Goal: Check status

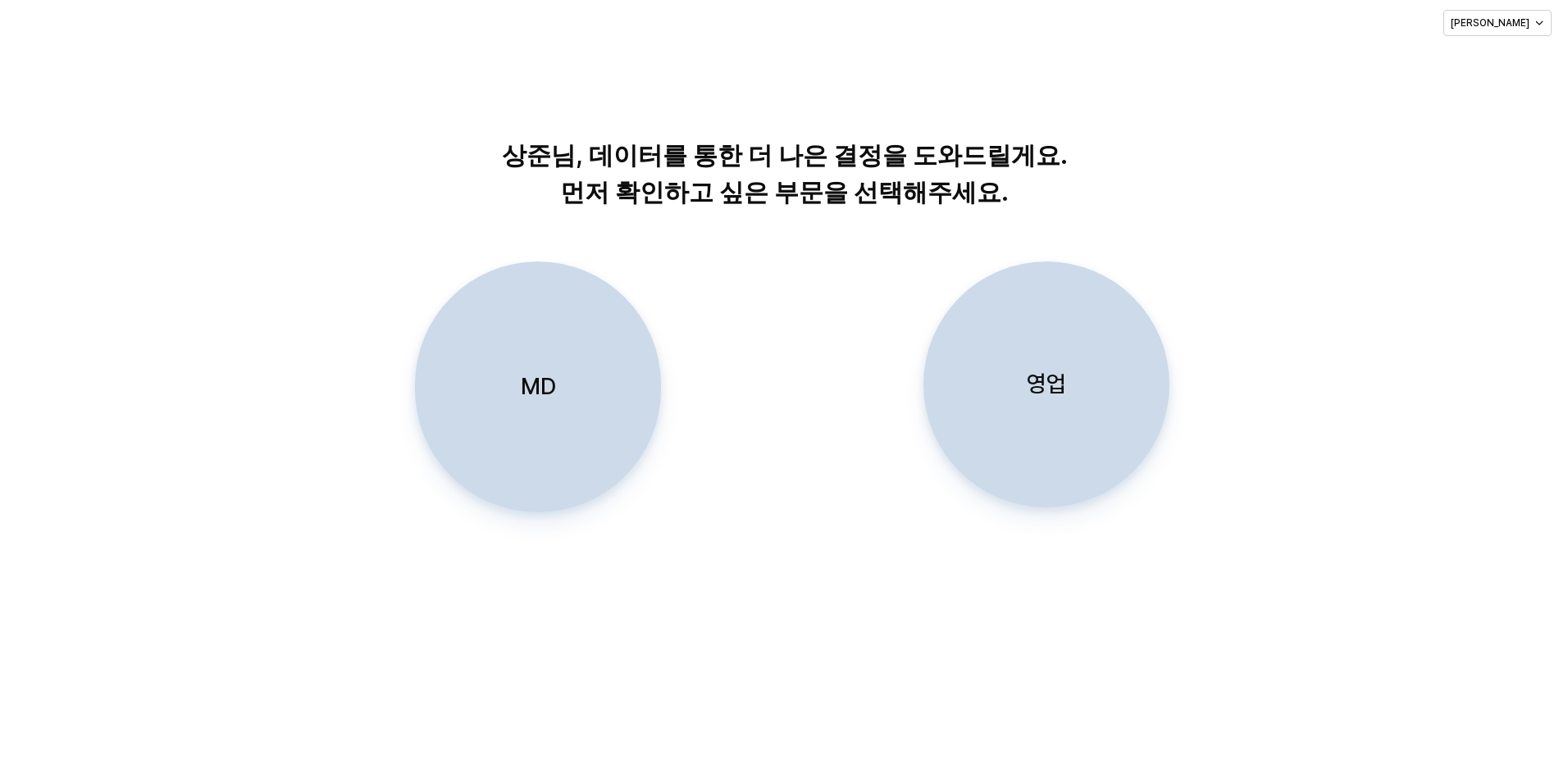
click at [1107, 375] on div "영업" at bounding box center [1046, 384] width 231 height 245
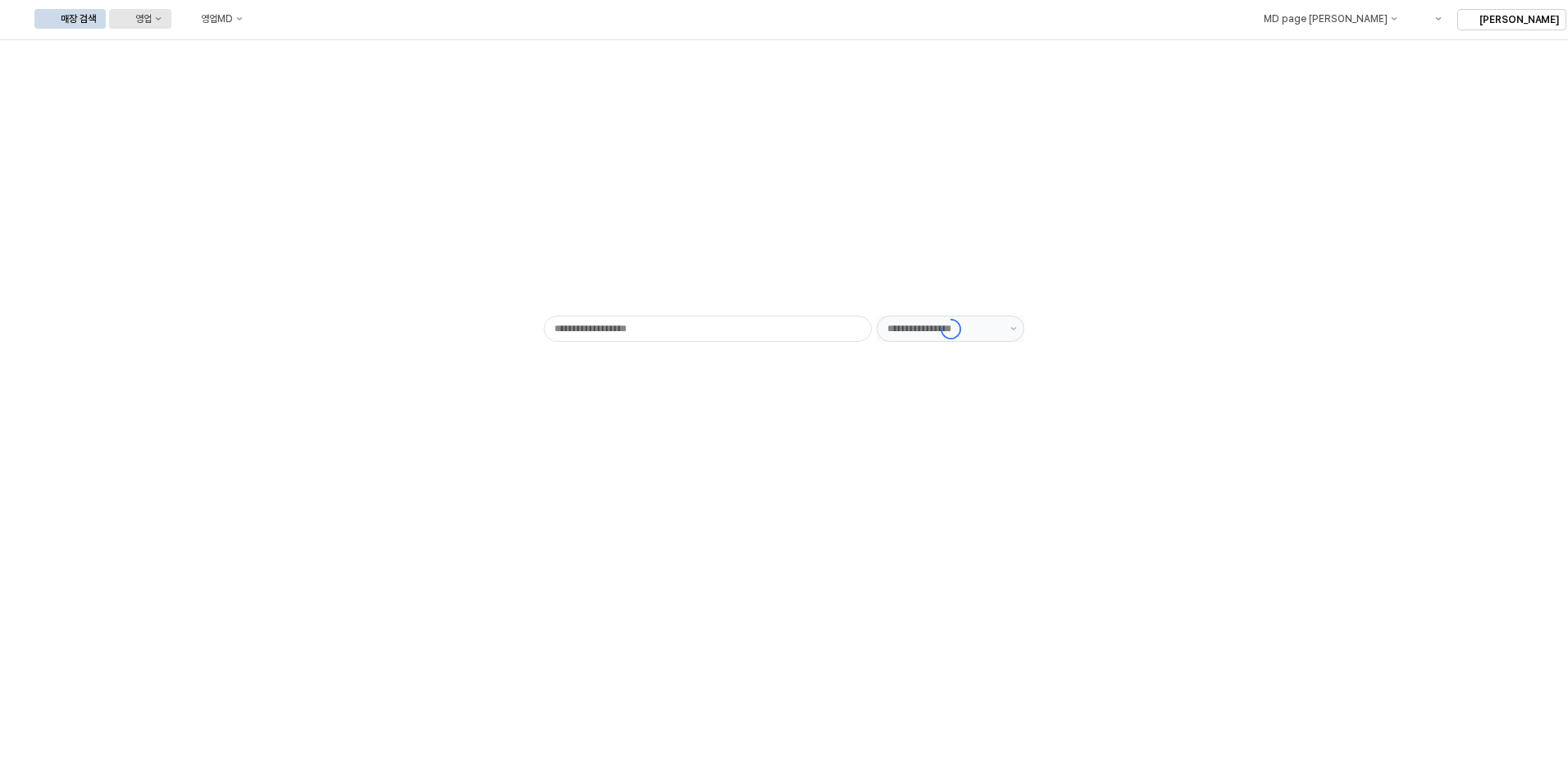
click at [130, 17] on div "영업" at bounding box center [124, 19] width 12 height 12
click at [314, 46] on div "목표매출 달성현황" at bounding box center [323, 49] width 87 height 13
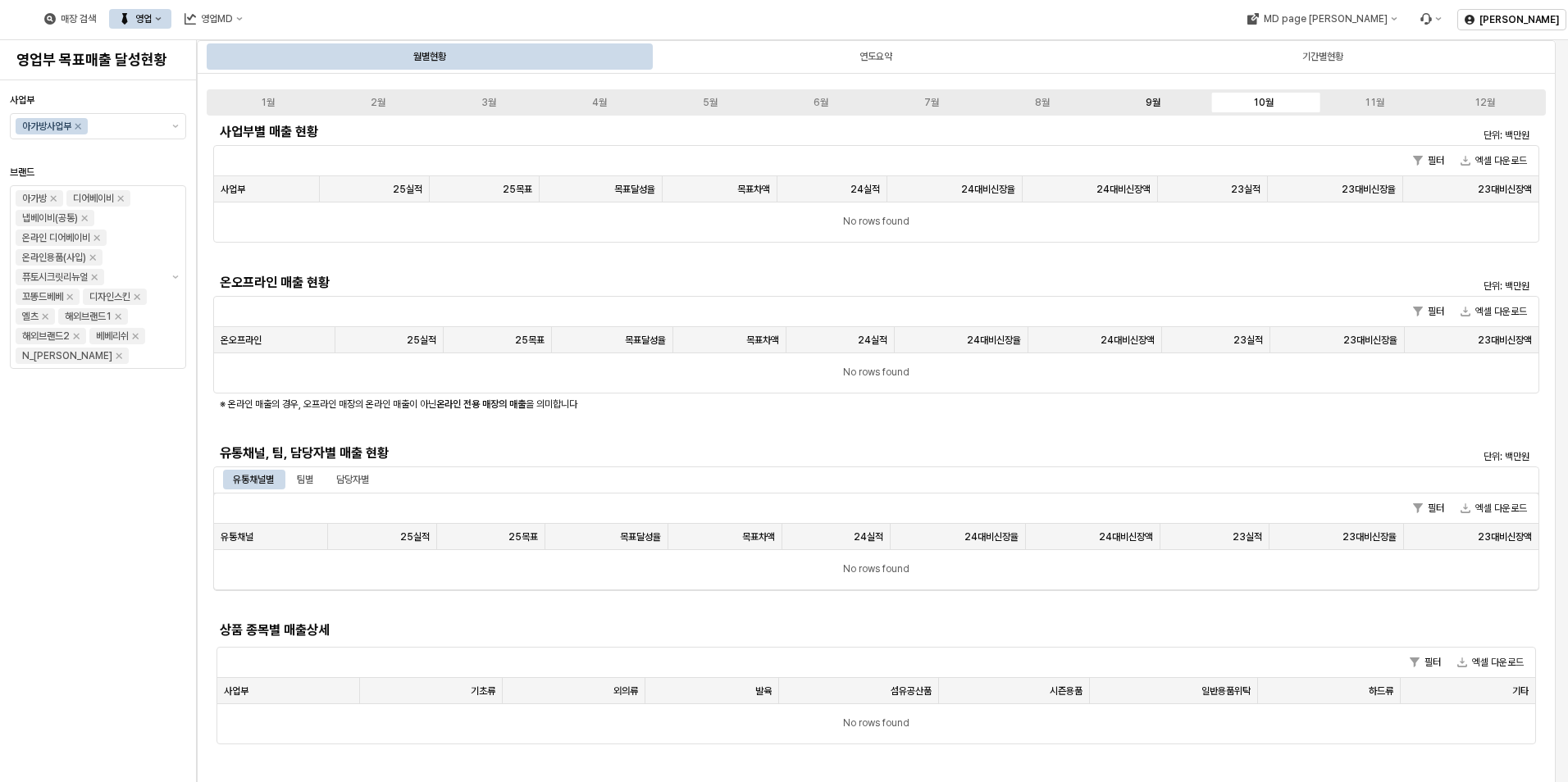
click at [1154, 100] on div "9월" at bounding box center [1153, 103] width 15 height 12
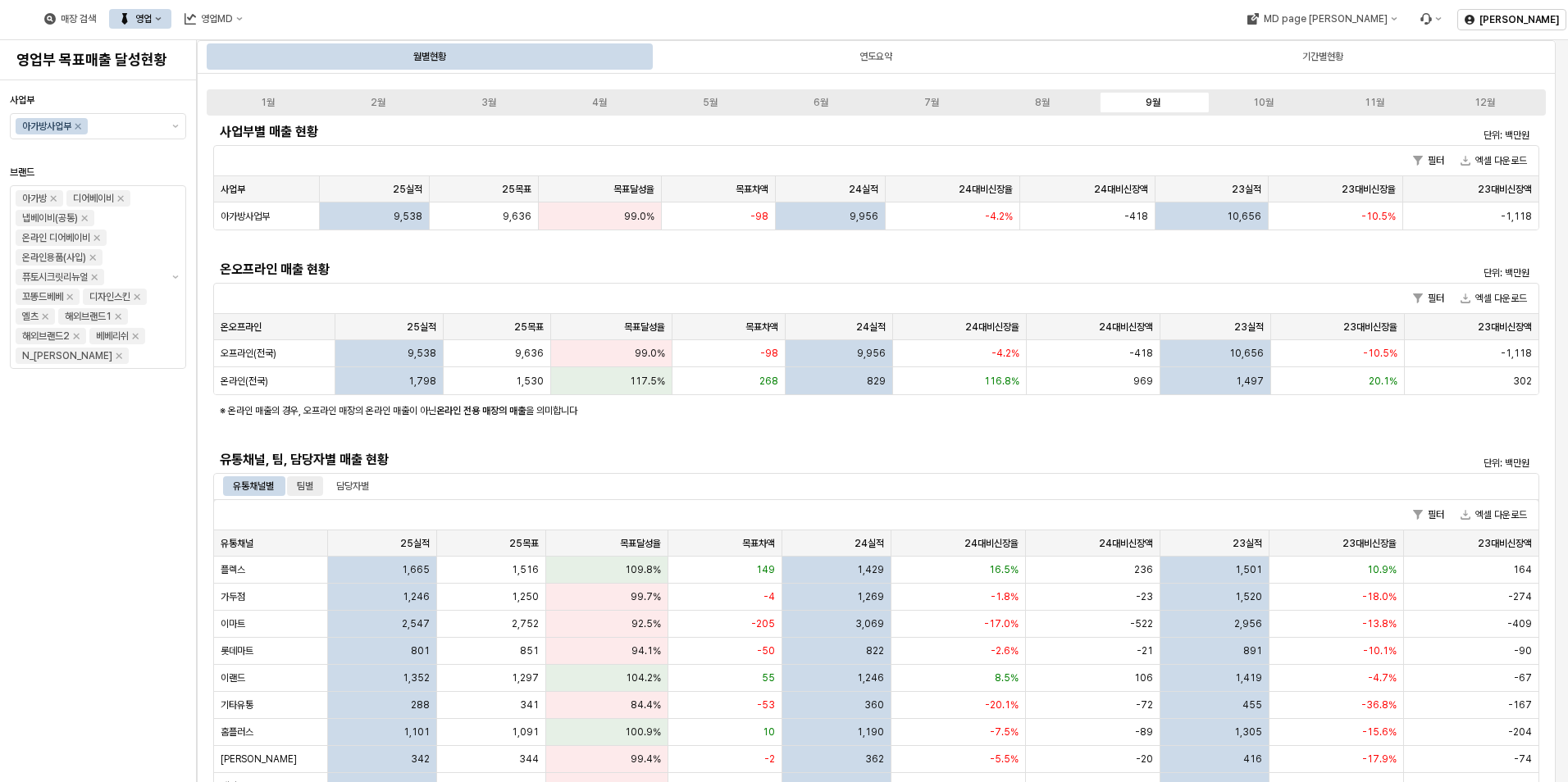
click at [316, 482] on div "팀별" at bounding box center [304, 486] width 36 height 20
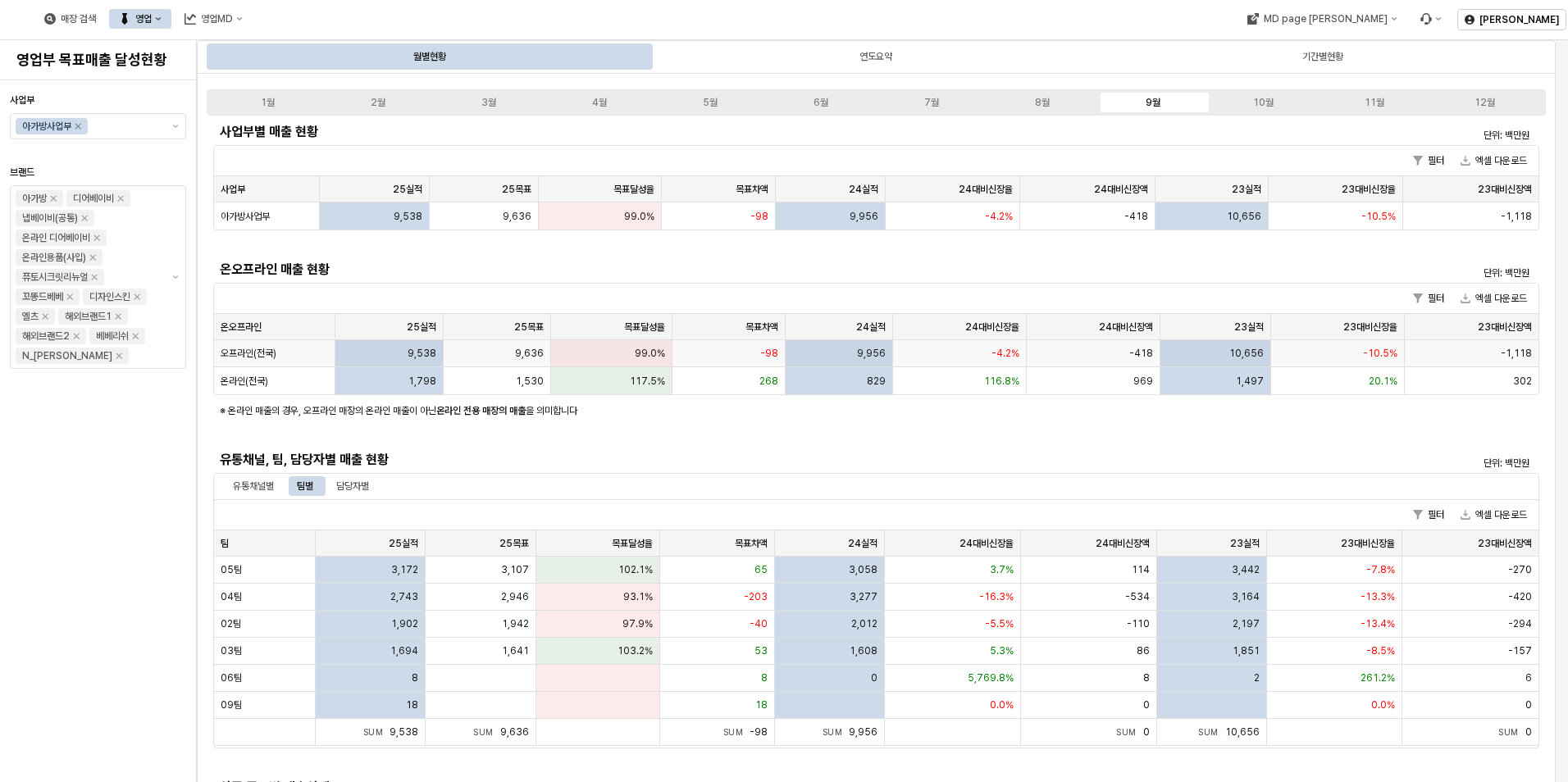
scroll to position [246, 0]
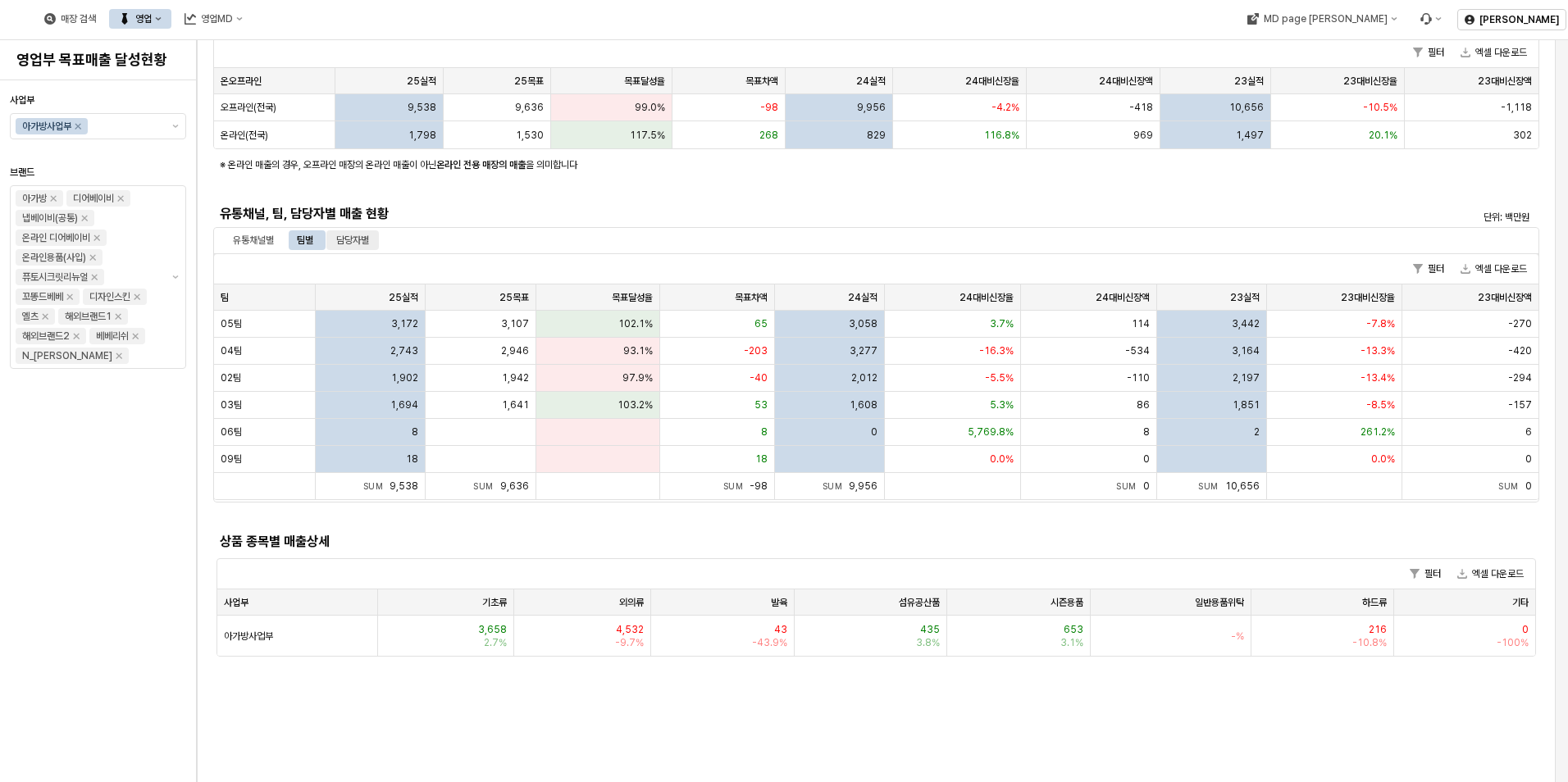
click at [354, 231] on div "담당자별" at bounding box center [353, 240] width 33 height 20
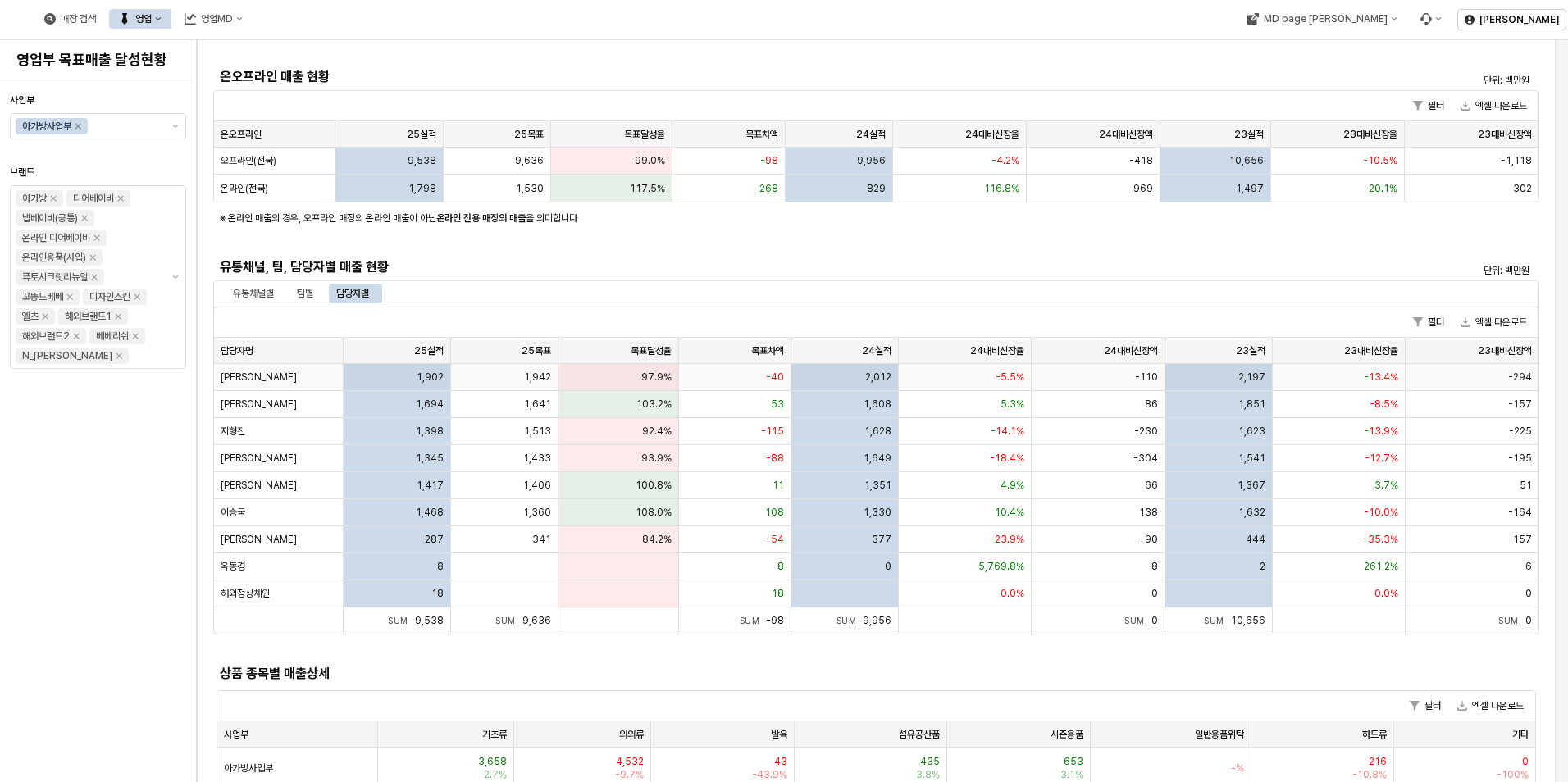
scroll to position [0, 0]
